Goal: Information Seeking & Learning: Learn about a topic

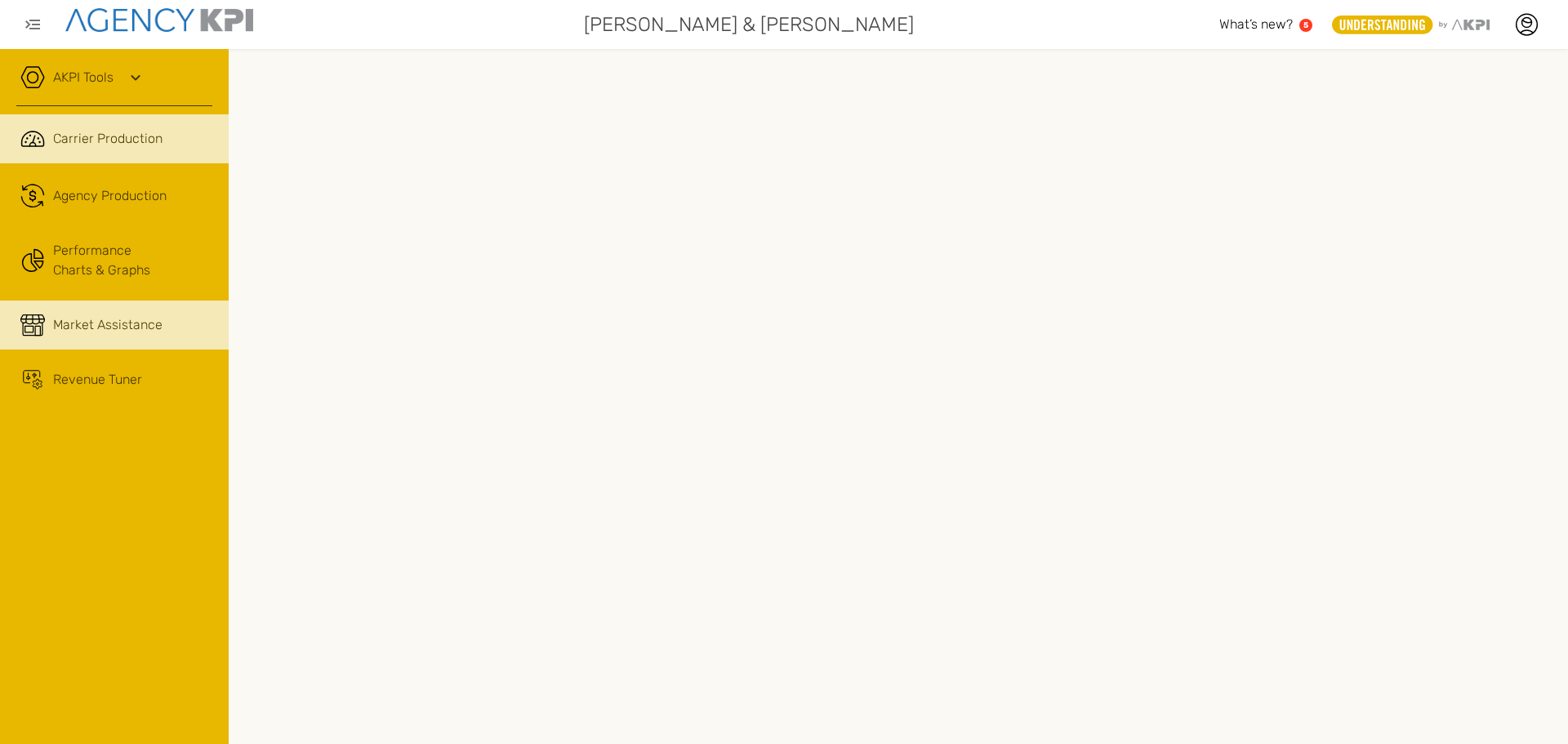
click at [68, 324] on span "Market Assistance" at bounding box center [107, 326] width 109 height 20
